Goal: Task Accomplishment & Management: Use online tool/utility

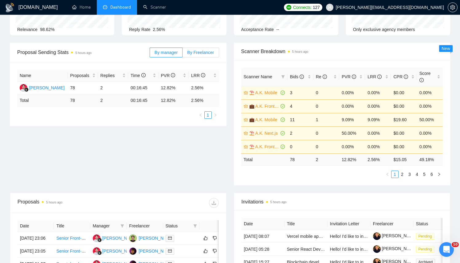
drag, startPoint x: 197, startPoint y: 46, endPoint x: 189, endPoint y: 50, distance: 9.6
click at [197, 46] on div "By manager By Freelancer" at bounding box center [184, 53] width 69 height 20
click at [188, 50] on span "By Freelancer" at bounding box center [200, 52] width 27 height 5
click at [182, 54] on input "By Freelancer" at bounding box center [182, 54] width 0 height 0
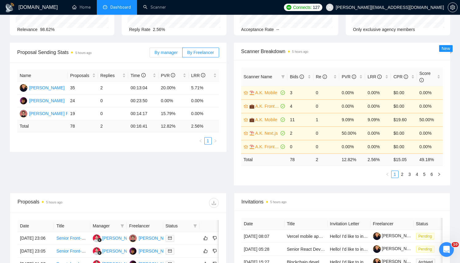
click at [169, 52] on span "By manager" at bounding box center [165, 52] width 23 height 5
click at [150, 54] on input "By manager" at bounding box center [150, 54] width 0 height 0
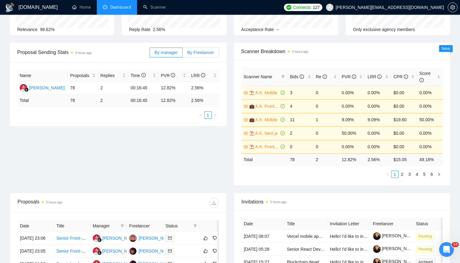
click at [212, 53] on span "By Freelancer" at bounding box center [200, 52] width 27 height 5
click at [182, 54] on input "By Freelancer" at bounding box center [182, 54] width 0 height 0
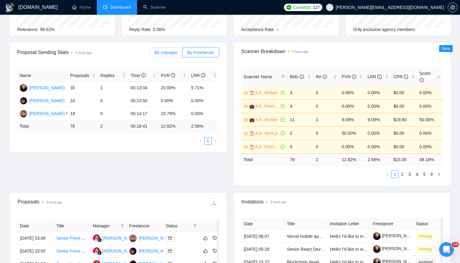
click at [170, 51] on span "By manager" at bounding box center [165, 52] width 23 height 5
click at [150, 54] on input "By manager" at bounding box center [150, 54] width 0 height 0
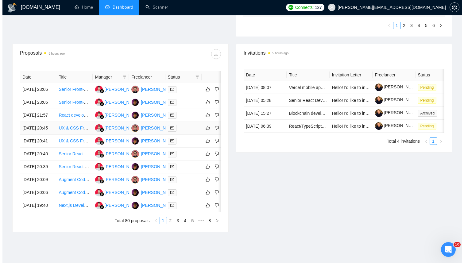
scroll to position [216, 0]
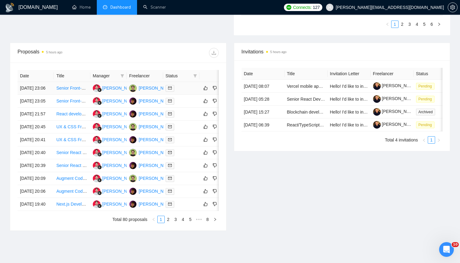
click at [189, 92] on div at bounding box center [181, 88] width 31 height 7
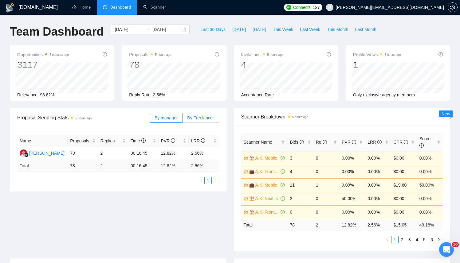
click at [183, 115] on label "By Freelancer" at bounding box center [200, 118] width 36 height 10
click at [182, 119] on input "By Freelancer" at bounding box center [182, 119] width 0 height 0
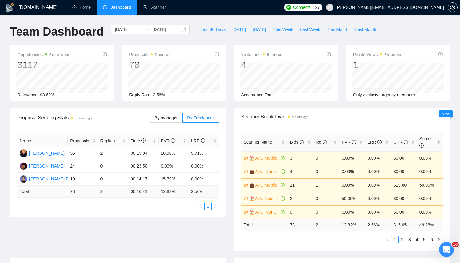
click at [172, 131] on div "Name Proposals Replies Time PVR LRR Kostiantyn Berehovyi 35 2 00:13:04 20.00% 5…" at bounding box center [118, 173] width 216 height 90
click at [170, 118] on span "By manager" at bounding box center [165, 117] width 23 height 5
click at [150, 119] on input "By manager" at bounding box center [150, 119] width 0 height 0
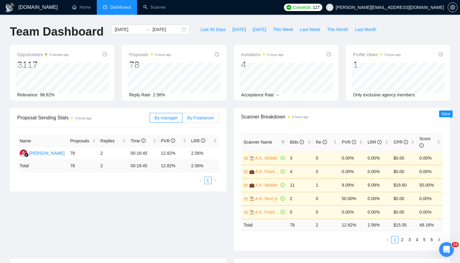
click at [187, 114] on label "By Freelancer" at bounding box center [200, 118] width 36 height 10
click at [182, 119] on input "By Freelancer" at bounding box center [182, 119] width 0 height 0
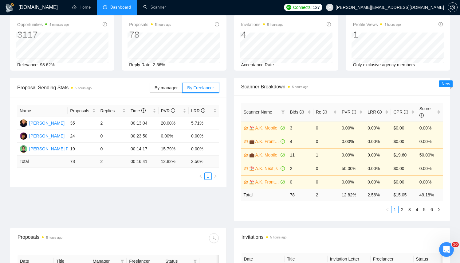
scroll to position [31, 0]
click at [454, 8] on icon "setting" at bounding box center [452, 7] width 5 height 5
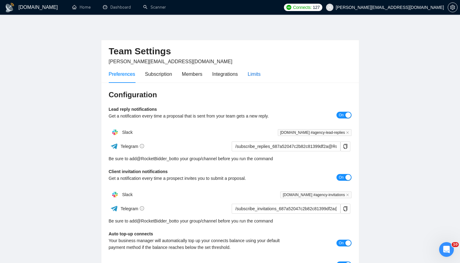
click at [259, 77] on div "Limits" at bounding box center [254, 74] width 13 height 8
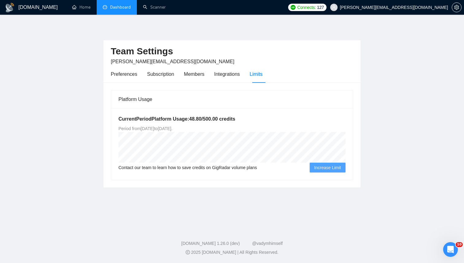
click at [126, 10] on link "Dashboard" at bounding box center [117, 7] width 28 height 5
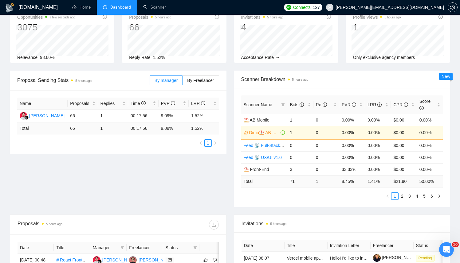
scroll to position [30, 0]
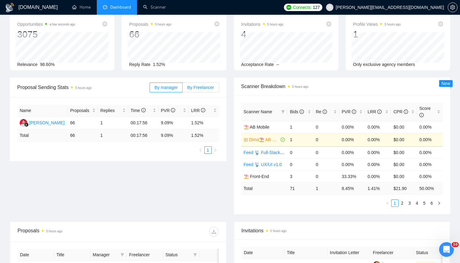
click at [194, 85] on span "By Freelancer" at bounding box center [200, 87] width 27 height 5
click at [182, 89] on input "By Freelancer" at bounding box center [182, 89] width 0 height 0
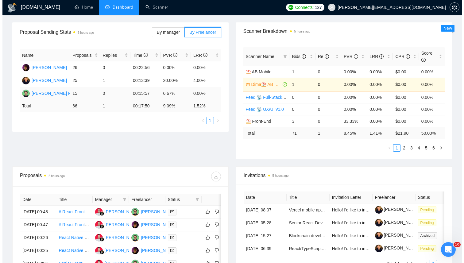
scroll to position [111, 0]
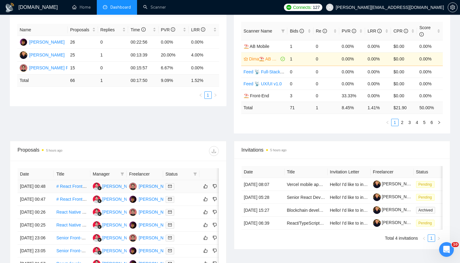
click at [181, 190] on div at bounding box center [181, 186] width 31 height 7
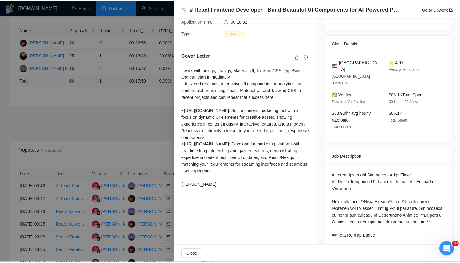
scroll to position [134, 0]
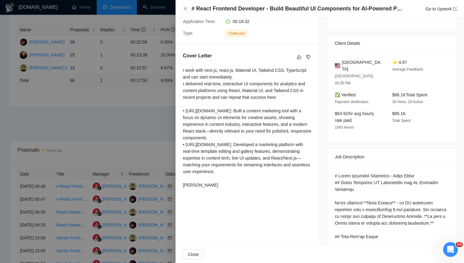
click at [65, 137] on div at bounding box center [232, 131] width 464 height 263
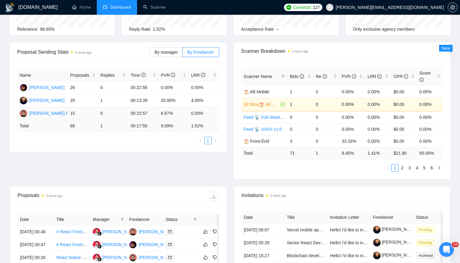
scroll to position [0, 0]
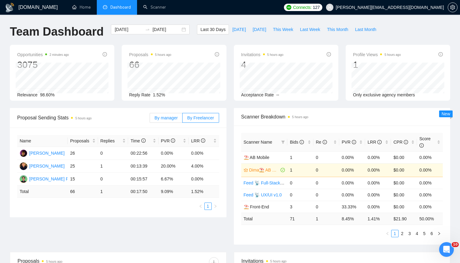
click at [175, 114] on label "By manager" at bounding box center [166, 118] width 33 height 10
click at [150, 119] on input "By manager" at bounding box center [150, 119] width 0 height 0
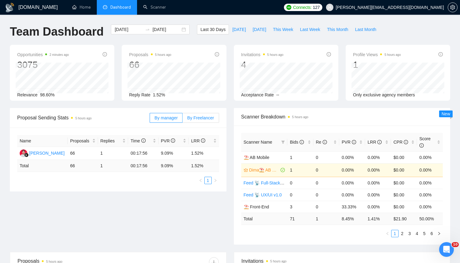
click at [197, 113] on label "By Freelancer" at bounding box center [200, 118] width 36 height 10
click at [182, 119] on input "By Freelancer" at bounding box center [182, 119] width 0 height 0
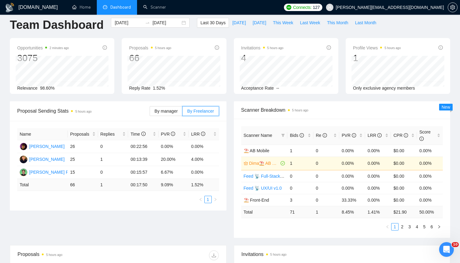
scroll to position [5, 0]
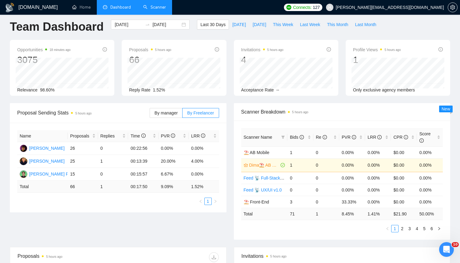
click at [160, 5] on link "Scanner" at bounding box center [154, 7] width 23 height 5
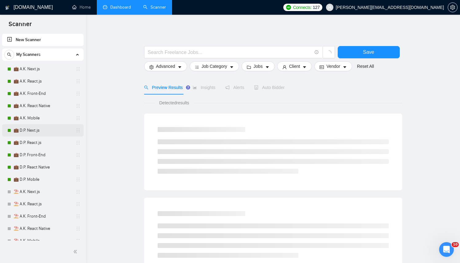
click at [36, 130] on link "💼 D.P. Next.js" at bounding box center [43, 130] width 58 height 12
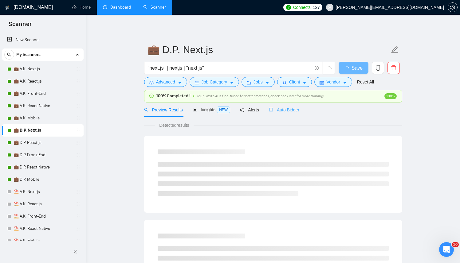
click at [276, 106] on div "Auto Bidder" at bounding box center [284, 110] width 30 height 14
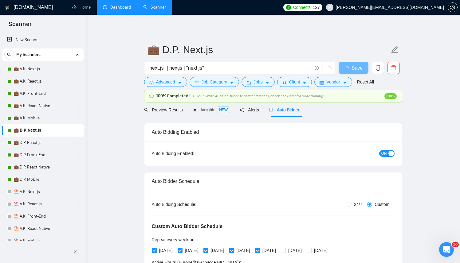
drag, startPoint x: 40, startPoint y: 177, endPoint x: 357, endPoint y: 124, distance: 321.8
click at [389, 147] on div "Auto Bidding Enabled: ON" at bounding box center [272, 153] width 257 height 25
click at [390, 151] on div "button" at bounding box center [391, 154] width 6 height 6
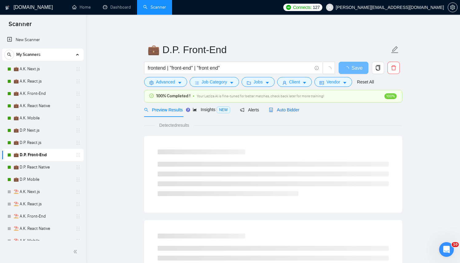
click at [296, 113] on div "Auto Bidder" at bounding box center [284, 110] width 30 height 7
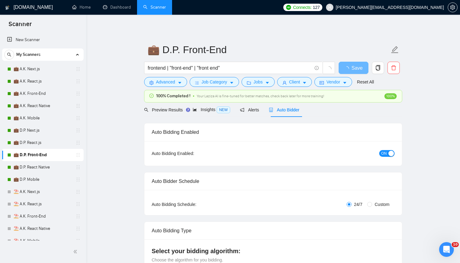
click at [380, 154] on button "ON" at bounding box center [386, 153] width 15 height 7
click at [352, 68] on span "Save" at bounding box center [353, 68] width 11 height 8
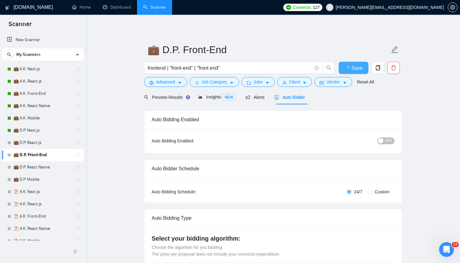
checkbox input "true"
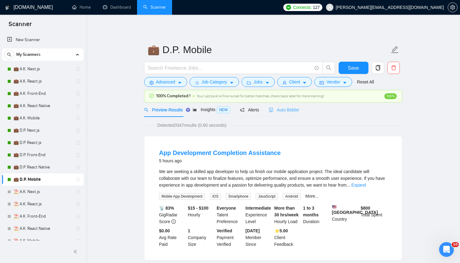
click at [293, 114] on div "Auto Bidder" at bounding box center [284, 110] width 30 height 14
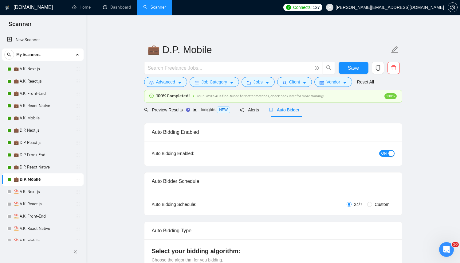
checkbox input "true"
click at [383, 153] on span "ON" at bounding box center [384, 153] width 6 height 7
click at [352, 68] on span "Save" at bounding box center [353, 68] width 11 height 8
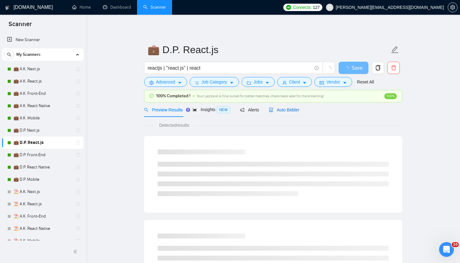
click at [282, 110] on span "Auto Bidder" at bounding box center [284, 109] width 30 height 5
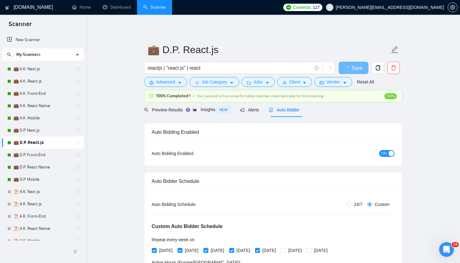
click at [389, 149] on div "ON" at bounding box center [353, 154] width 81 height 10
click at [387, 152] on button "ON" at bounding box center [386, 153] width 15 height 7
click at [350, 69] on span "Save" at bounding box center [353, 68] width 11 height 8
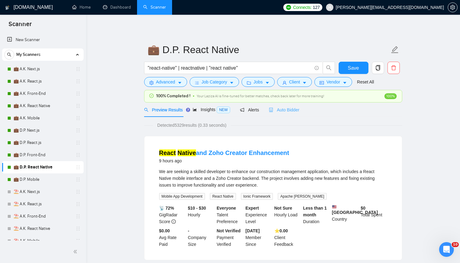
click at [297, 114] on div "Auto Bidder" at bounding box center [284, 110] width 30 height 14
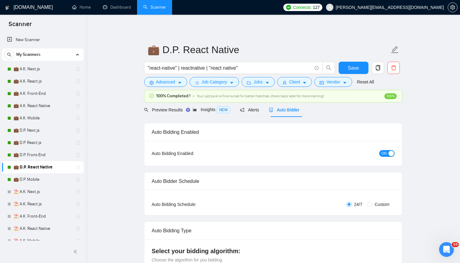
checkbox input "true"
click at [384, 157] on div "ON" at bounding box center [353, 154] width 81 height 10
click at [384, 156] on span "ON" at bounding box center [384, 153] width 6 height 7
click at [352, 68] on span "Save" at bounding box center [353, 68] width 11 height 8
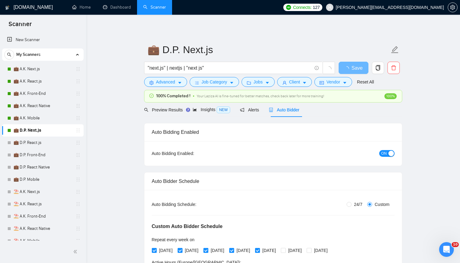
click at [393, 150] on div "ON" at bounding box center [353, 153] width 81 height 7
click at [389, 153] on div "button" at bounding box center [391, 154] width 6 height 6
click at [350, 63] on button "Save" at bounding box center [353, 68] width 30 height 12
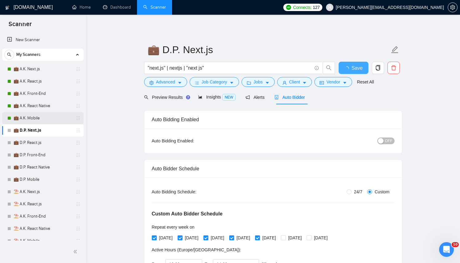
checkbox input "true"
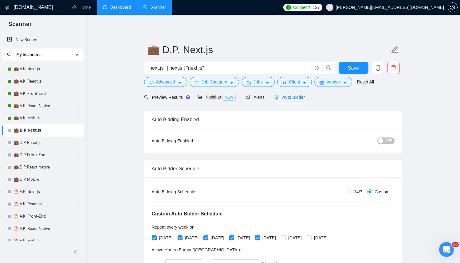
click at [115, 10] on link "Dashboard" at bounding box center [117, 7] width 28 height 5
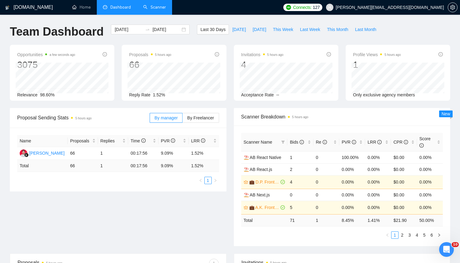
click at [163, 6] on link "Scanner" at bounding box center [154, 7] width 23 height 5
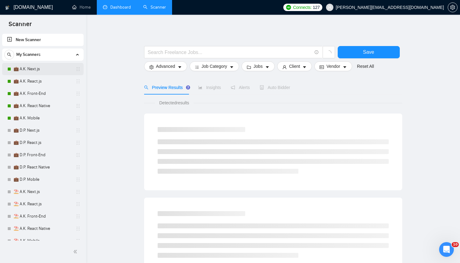
click at [27, 74] on link "💼 A.K. Next.js" at bounding box center [43, 69] width 58 height 12
